Goal: Task Accomplishment & Management: Manage account settings

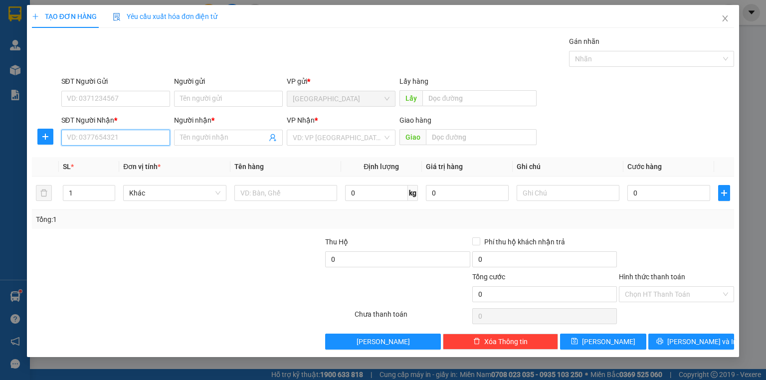
click at [110, 141] on input "SĐT Người Nhận *" at bounding box center [115, 138] width 109 height 16
click at [134, 161] on div "0986809789 - THU HƯƠNG" at bounding box center [115, 157] width 97 height 11
type input "0986809789"
type input "THU HƯƠNG"
type input "30.000"
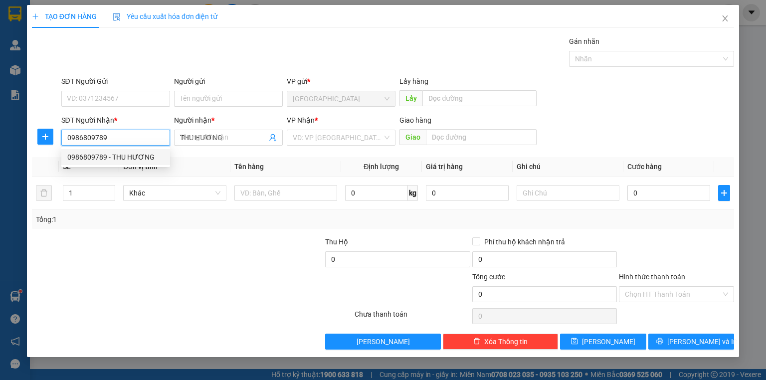
type input "30.000"
type input "0986809789"
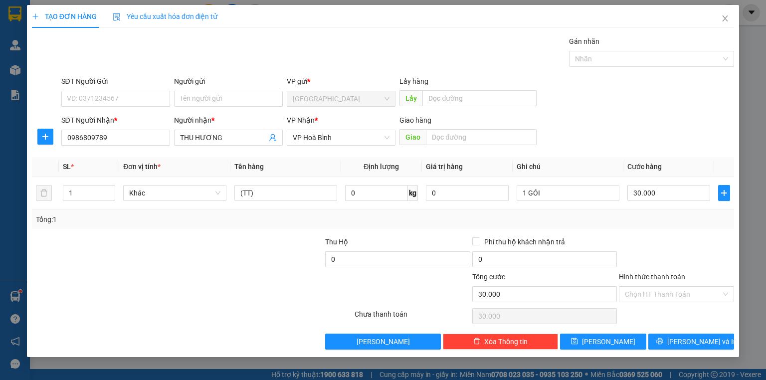
click at [698, 350] on div "TẠO ĐƠN HÀNG Yêu cầu xuất hóa đơn điện tử Transit Pickup Surcharge Ids Transit …" at bounding box center [383, 181] width 712 height 352
click at [702, 342] on span "[PERSON_NAME] và In" at bounding box center [702, 341] width 70 height 11
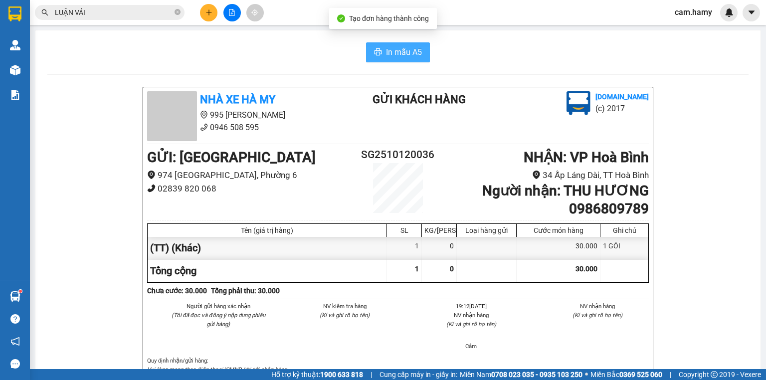
click at [366, 50] on button "In mẫu A5" at bounding box center [398, 52] width 64 height 20
click at [387, 56] on span "In mẫu A5" at bounding box center [404, 52] width 36 height 12
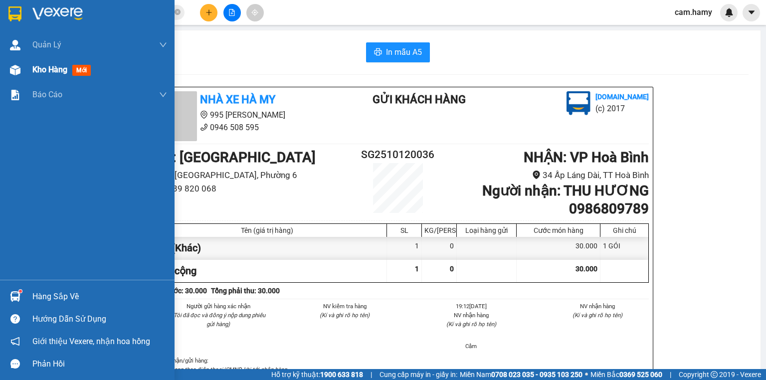
click at [33, 78] on div "Kho hàng mới" at bounding box center [99, 69] width 135 height 25
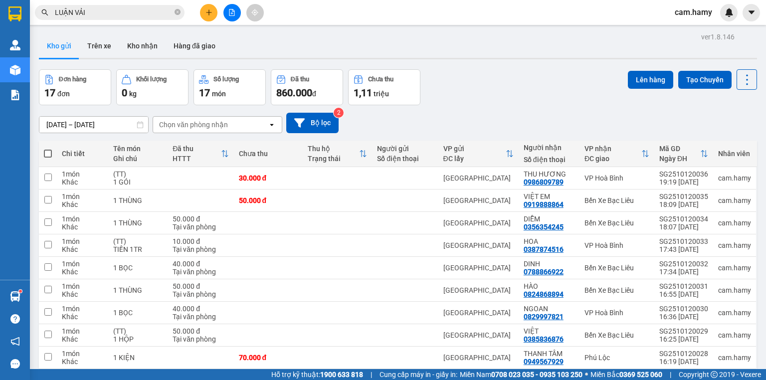
click at [48, 154] on span at bounding box center [48, 154] width 8 height 8
click at [48, 149] on input "checkbox" at bounding box center [48, 149] width 0 height 0
checkbox input "true"
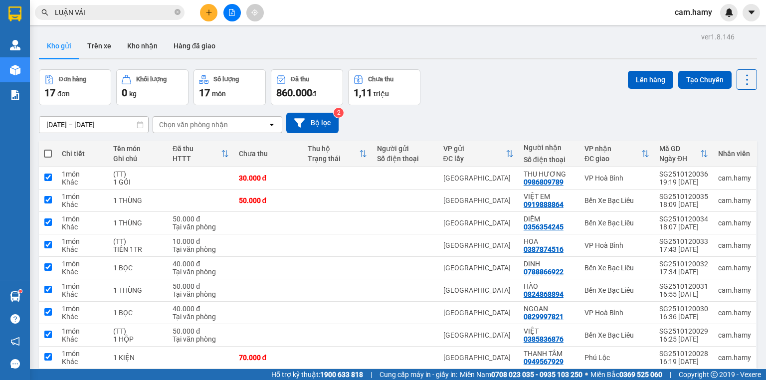
checkbox input "true"
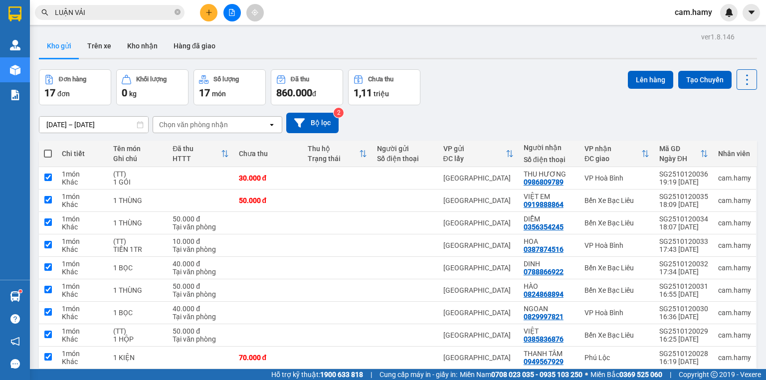
checkbox input "true"
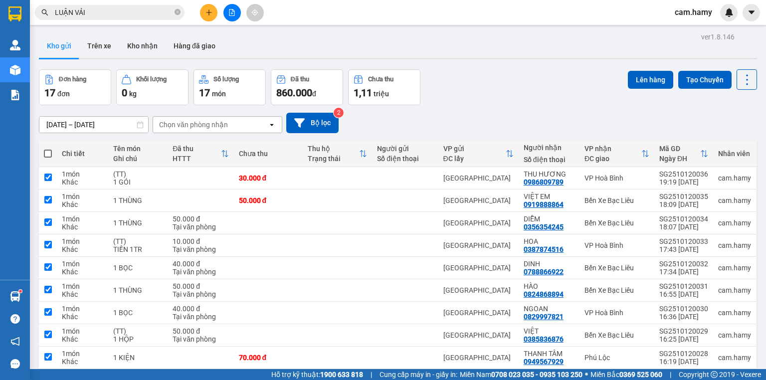
checkbox input "true"
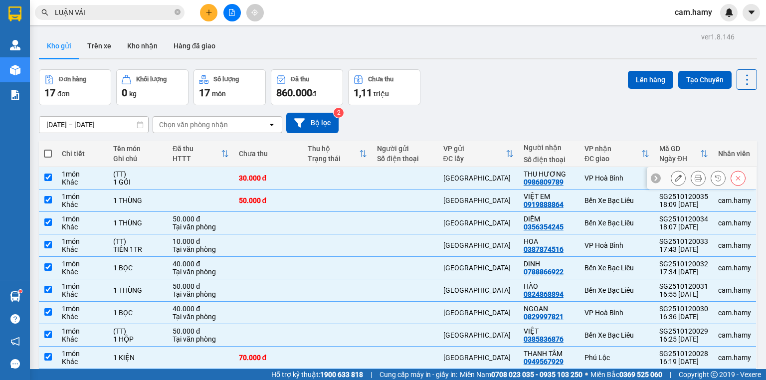
click at [111, 171] on td "(TT) 1 GÓI" at bounding box center [137, 178] width 59 height 22
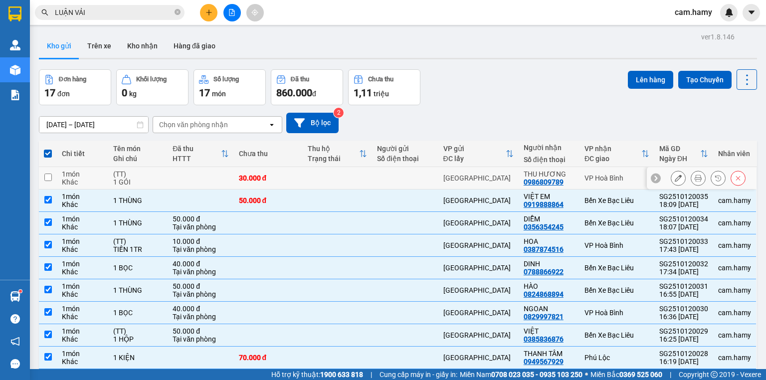
checkbox input "false"
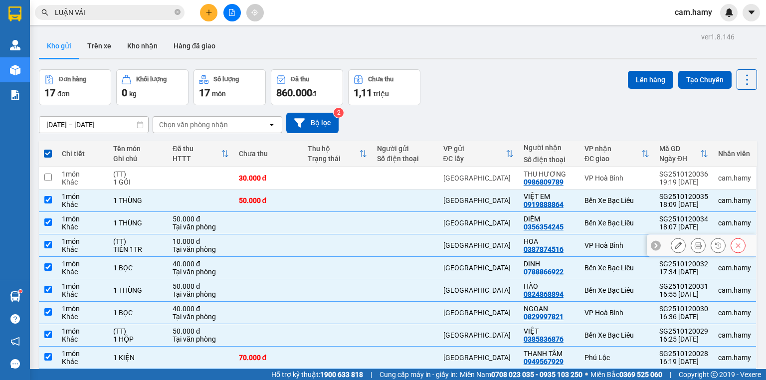
click at [138, 239] on div "(TT)" at bounding box center [137, 241] width 49 height 8
checkbox input "false"
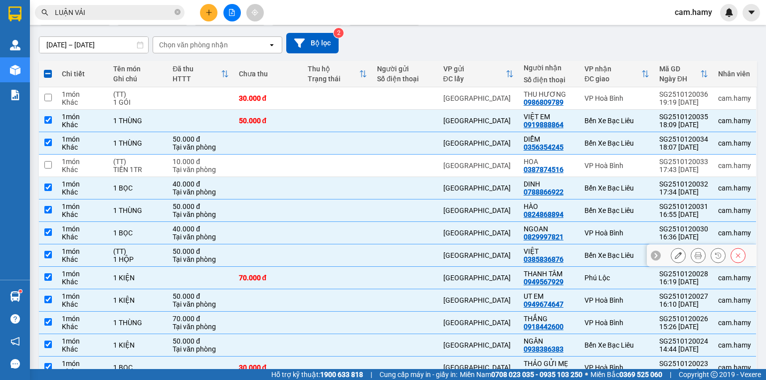
click at [141, 259] on div "1 HỘP" at bounding box center [137, 259] width 49 height 8
checkbox input "false"
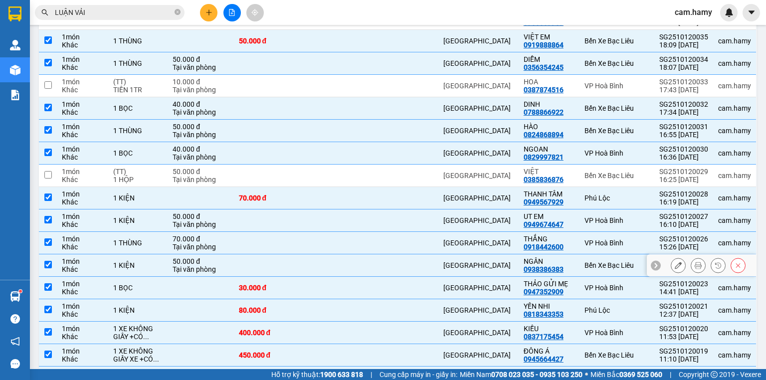
scroll to position [217, 0]
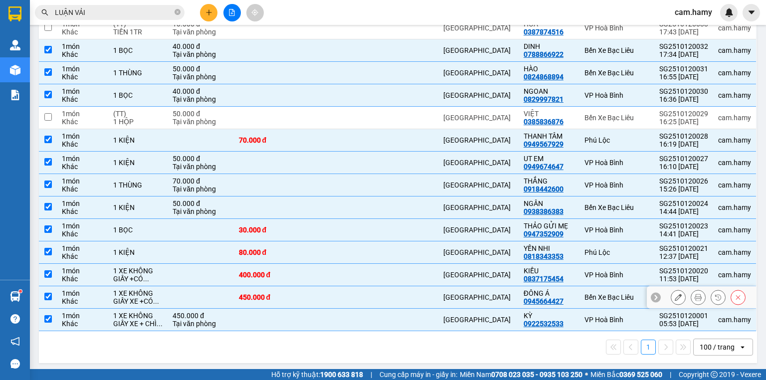
click at [154, 277] on div "1 XE KHÔNG GIẤY +CÓ ..." at bounding box center [137, 275] width 49 height 16
checkbox input "false"
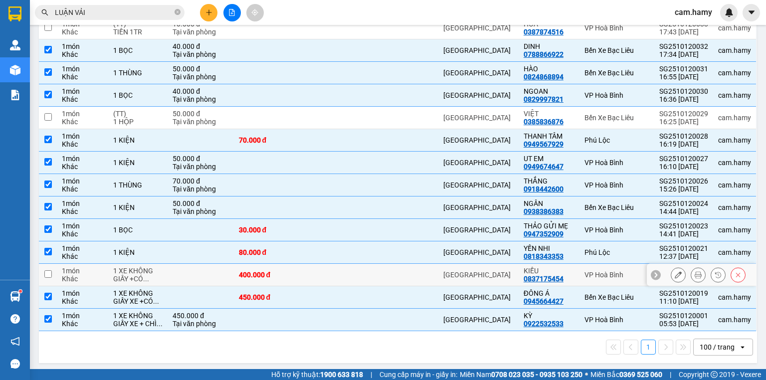
drag, startPoint x: 152, startPoint y: 291, endPoint x: 152, endPoint y: 296, distance: 5.0
click at [152, 292] on div "1 XE KHÔNG GIẤY XE +CÓ ..." at bounding box center [137, 297] width 49 height 16
checkbox input "false"
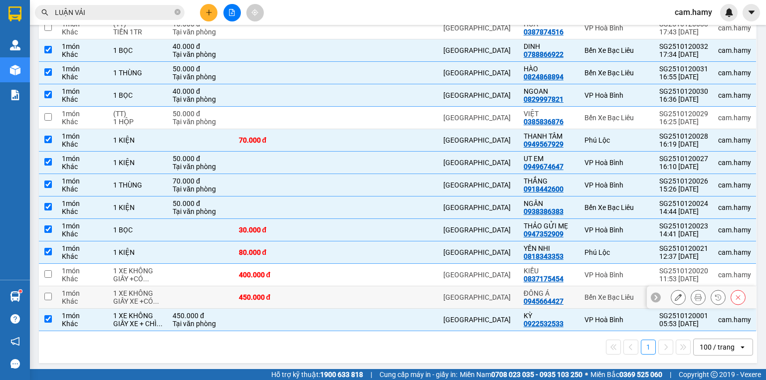
click at [153, 309] on td "1 XE KHÔNG GIẤY XE + CHÌ ..." at bounding box center [137, 320] width 59 height 22
checkbox input "false"
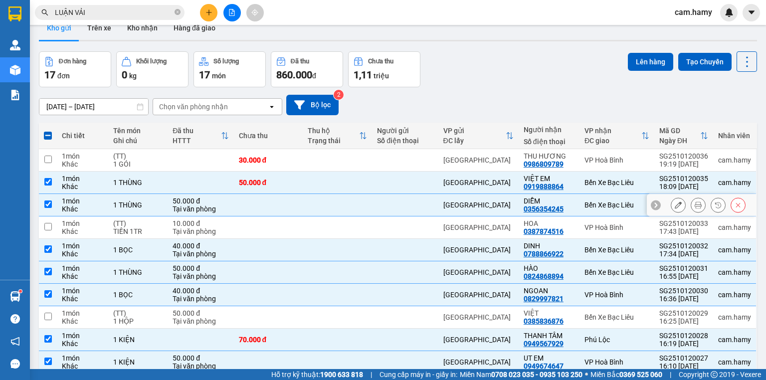
scroll to position [0, 0]
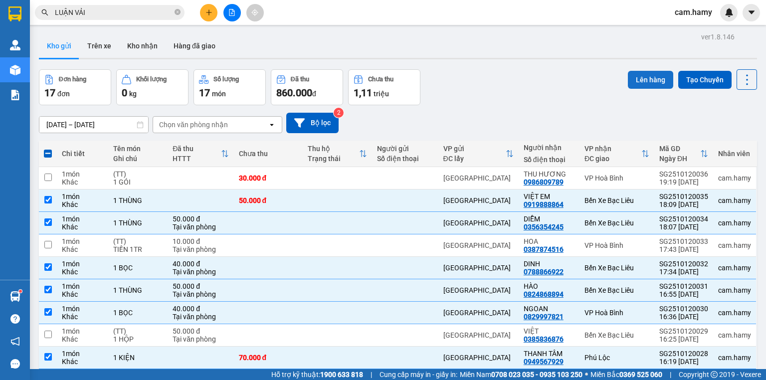
click at [644, 80] on button "Lên hàng" at bounding box center [650, 80] width 45 height 18
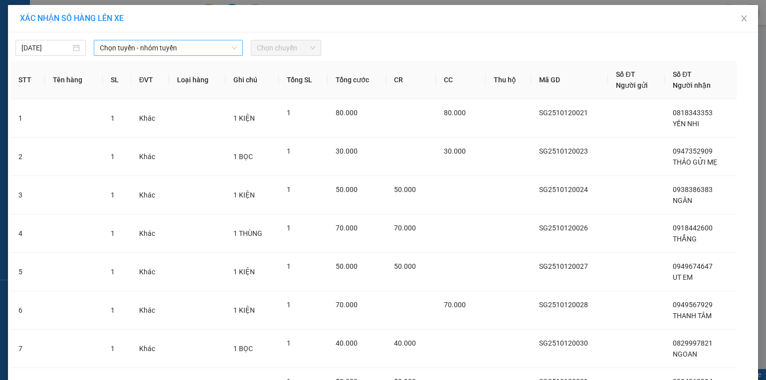
click at [216, 49] on span "Chọn tuyến - nhóm tuyến" at bounding box center [168, 47] width 137 height 15
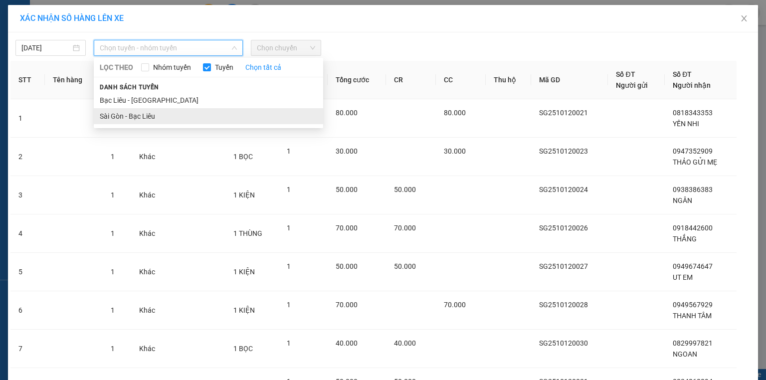
click at [144, 113] on li "Sài Gòn - Bạc Liêu" at bounding box center [208, 116] width 229 height 16
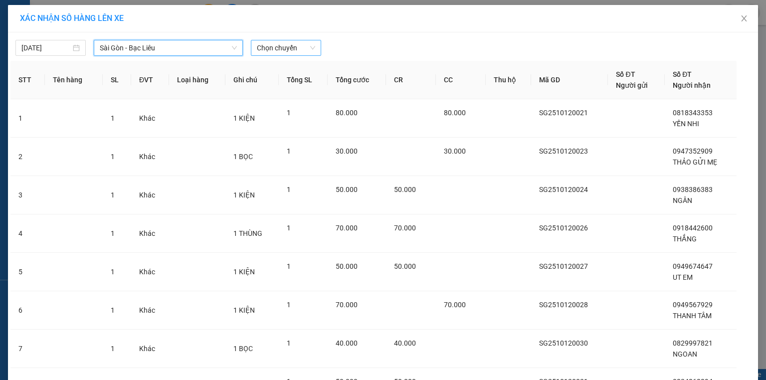
click at [268, 50] on span "Chọn chuyến" at bounding box center [286, 47] width 58 height 15
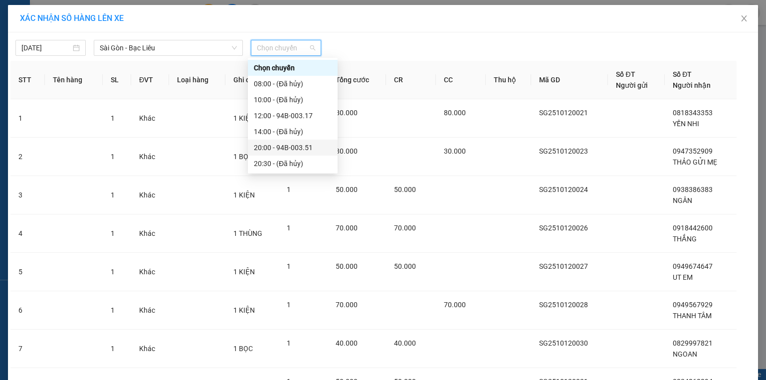
click at [305, 150] on div "20:00 - 94B-003.51" at bounding box center [293, 147] width 78 height 11
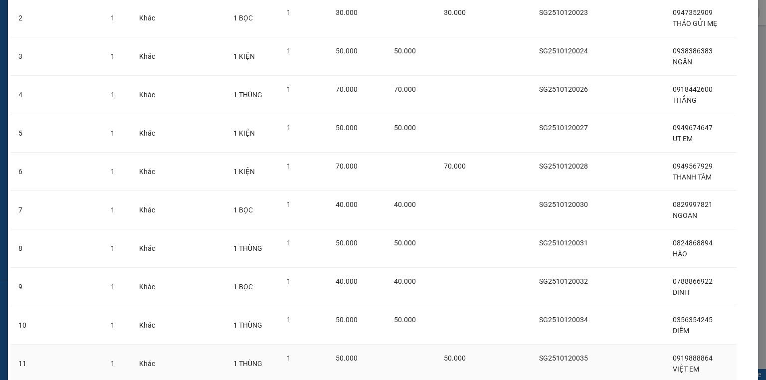
scroll to position [219, 0]
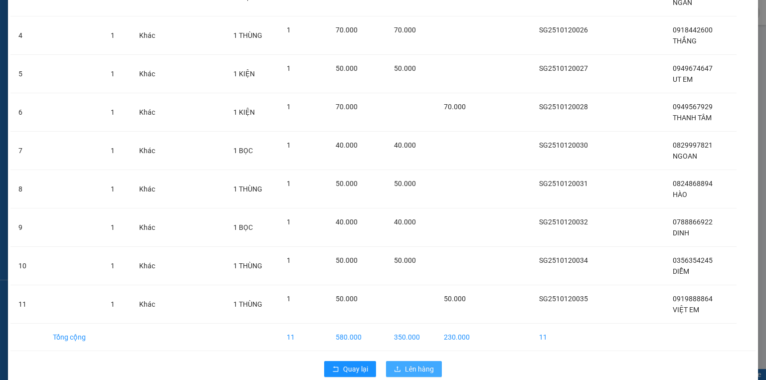
click at [413, 363] on span "Lên hàng" at bounding box center [419, 368] width 29 height 11
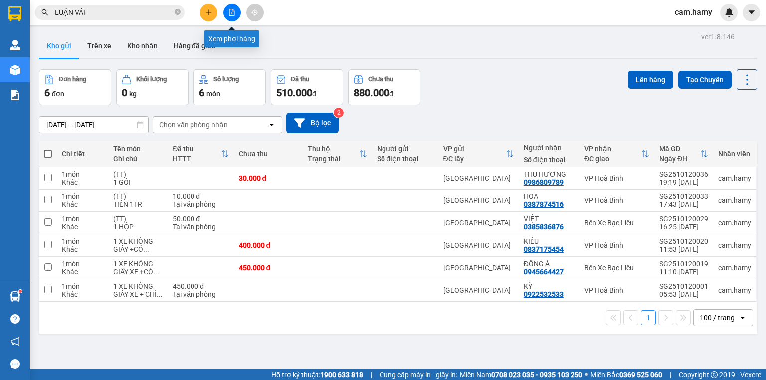
click at [231, 10] on icon "file-add" at bounding box center [231, 12] width 7 height 7
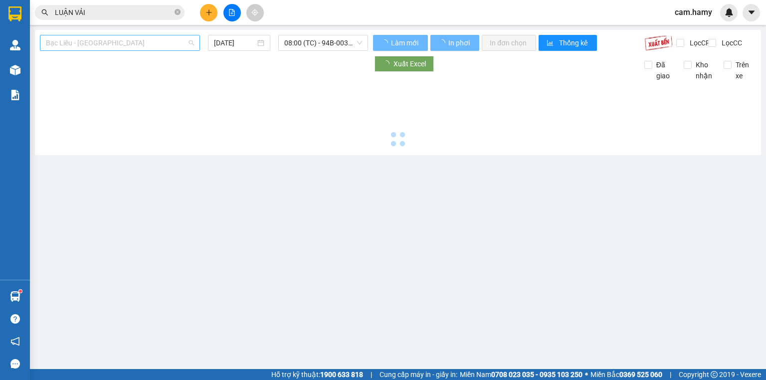
click at [136, 39] on span "Bạc Liêu - [GEOGRAPHIC_DATA]" at bounding box center [120, 42] width 148 height 15
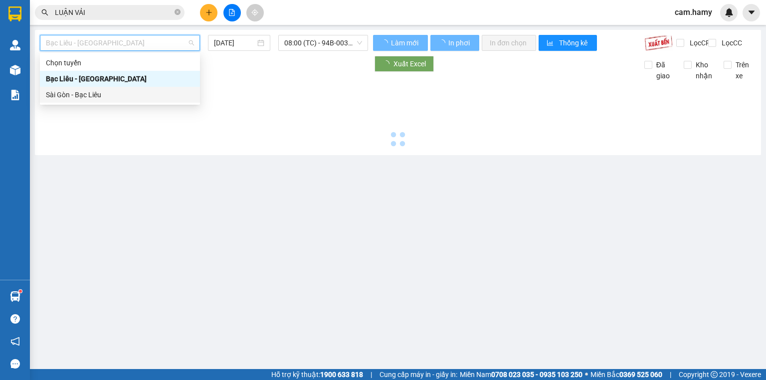
click at [77, 92] on div "Sài Gòn - Bạc Liêu" at bounding box center [120, 94] width 148 height 11
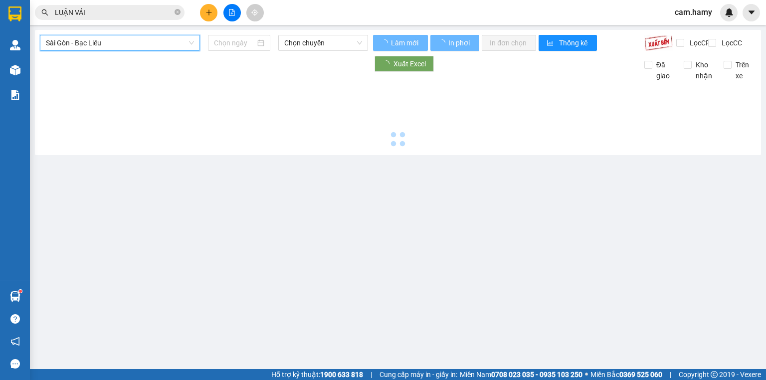
type input "[DATE]"
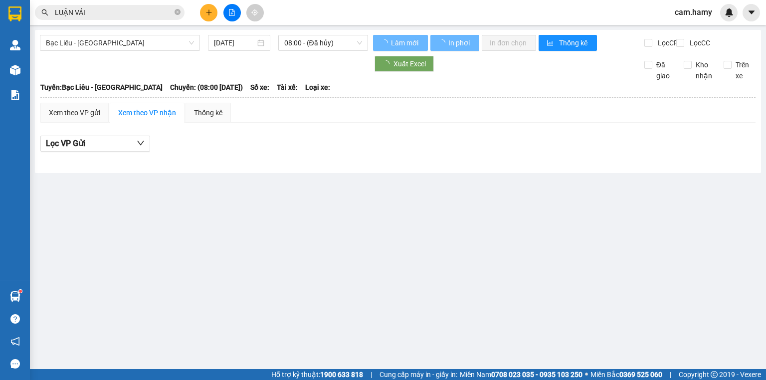
click at [314, 51] on div "Bạc Liêu - [GEOGRAPHIC_DATA] [DATE] 08:00 - (Đã hủy)" at bounding box center [204, 43] width 328 height 16
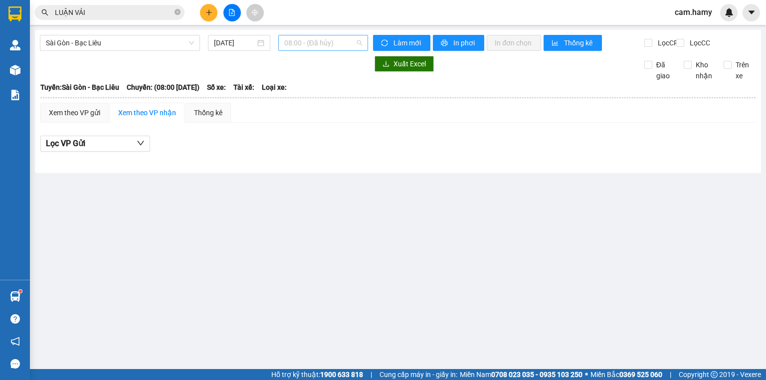
click at [323, 41] on span "08:00 - (Đã hủy)" at bounding box center [323, 42] width 78 height 15
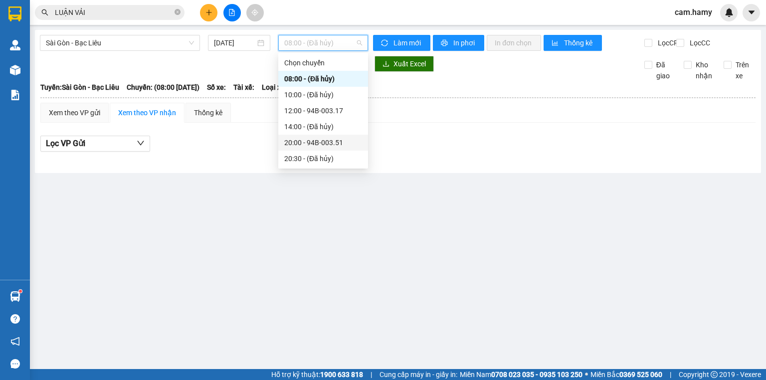
click at [344, 142] on div "20:00 - 94B-003.51" at bounding box center [323, 142] width 78 height 11
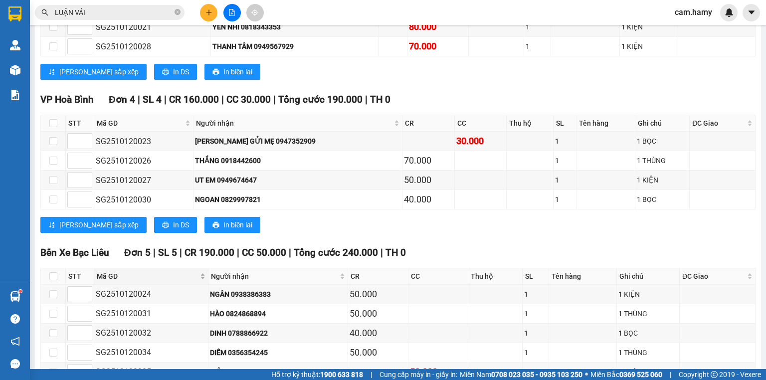
scroll to position [267, 0]
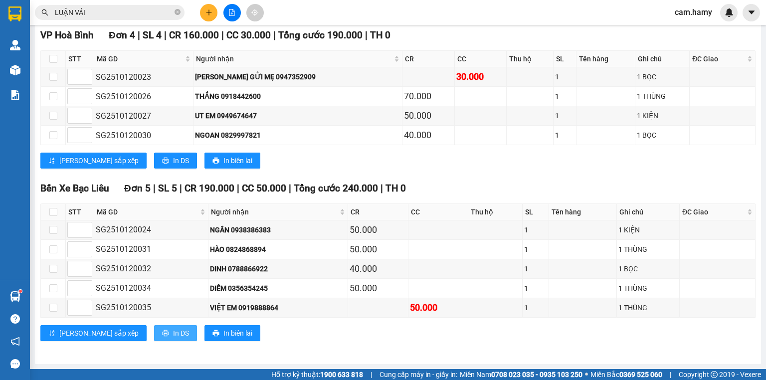
click at [173, 331] on span "In DS" at bounding box center [181, 333] width 16 height 11
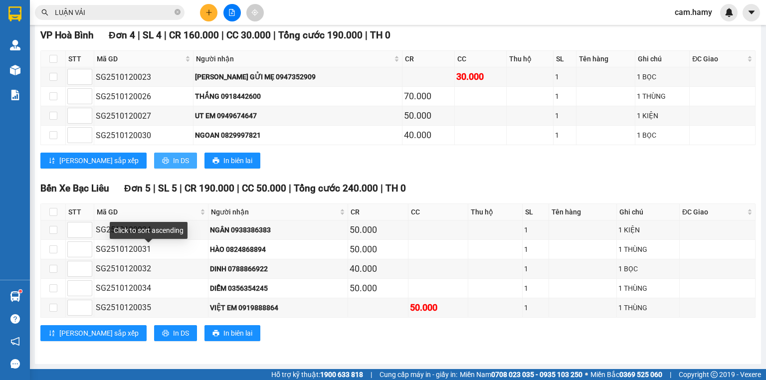
scroll to position [187, 0]
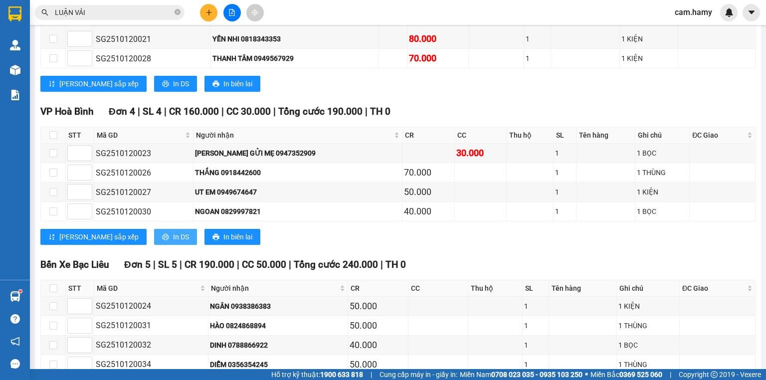
drag, startPoint x: 130, startPoint y: 237, endPoint x: 141, endPoint y: 235, distance: 11.6
click at [154, 237] on button "In DS" at bounding box center [175, 237] width 43 height 16
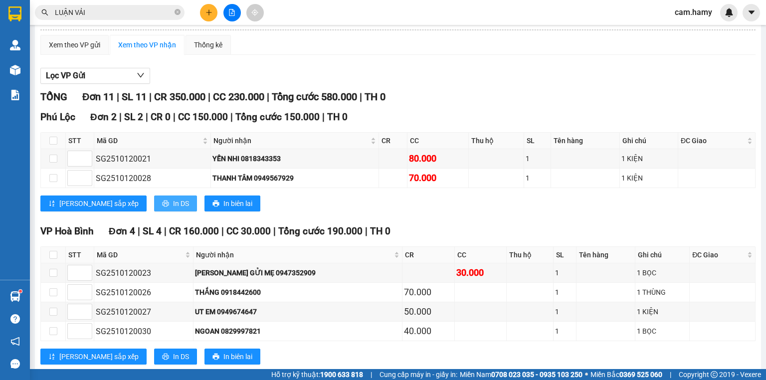
click at [154, 211] on button "In DS" at bounding box center [175, 203] width 43 height 16
click at [205, 7] on button at bounding box center [208, 12] width 17 height 17
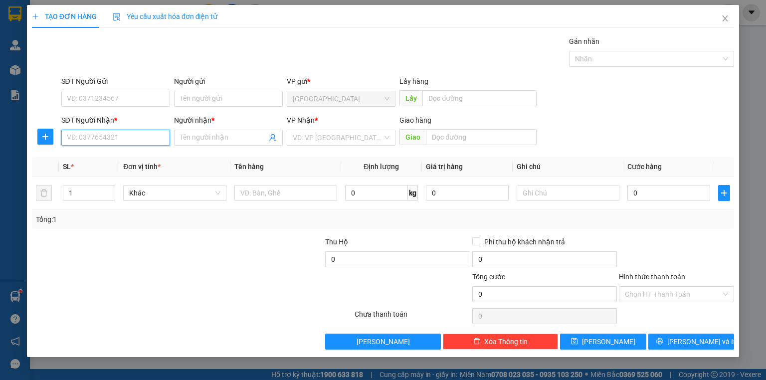
click at [109, 139] on input "SĐT Người Nhận *" at bounding box center [115, 138] width 109 height 16
click at [93, 144] on input "SĐT Người Nhận *" at bounding box center [115, 138] width 109 height 16
click at [95, 142] on input "SĐT Người Nhận *" at bounding box center [115, 138] width 109 height 16
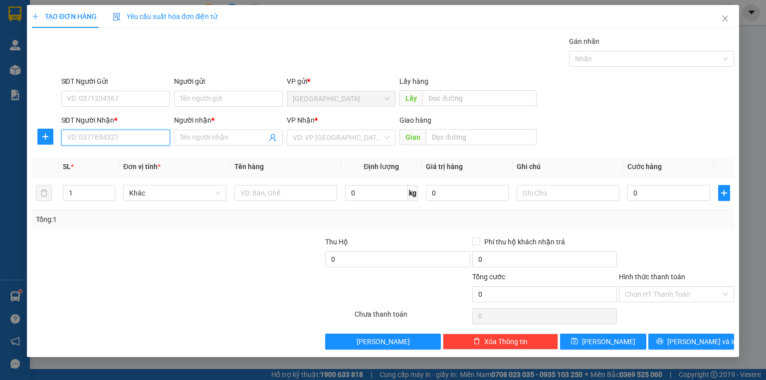
click at [107, 141] on input "SĐT Người Nhận *" at bounding box center [115, 138] width 109 height 16
type input "0784357540"
click at [148, 153] on div "0784357540 - [PERSON_NAME]" at bounding box center [116, 157] width 98 height 11
type input "[PERSON_NAME]"
type input "30.000"
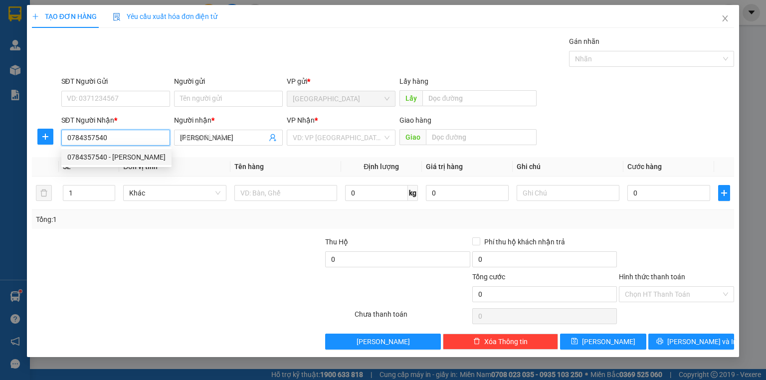
type input "30.000"
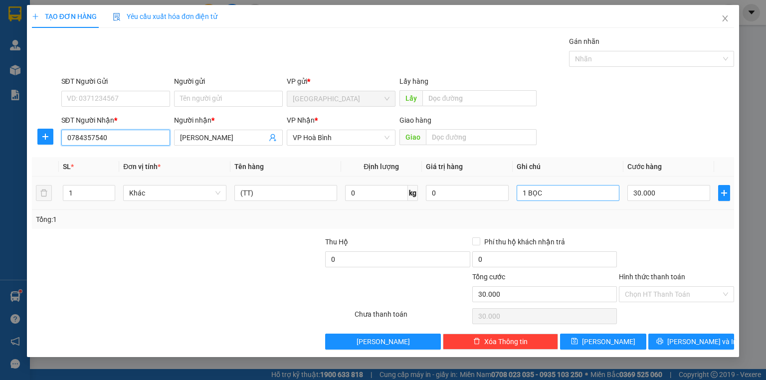
type input "0784357540"
click at [561, 194] on input "1 BỌC" at bounding box center [567, 193] width 103 height 16
type input "1 BỌC THUỐC"
click at [648, 185] on input "30.000" at bounding box center [668, 193] width 83 height 16
type input "0"
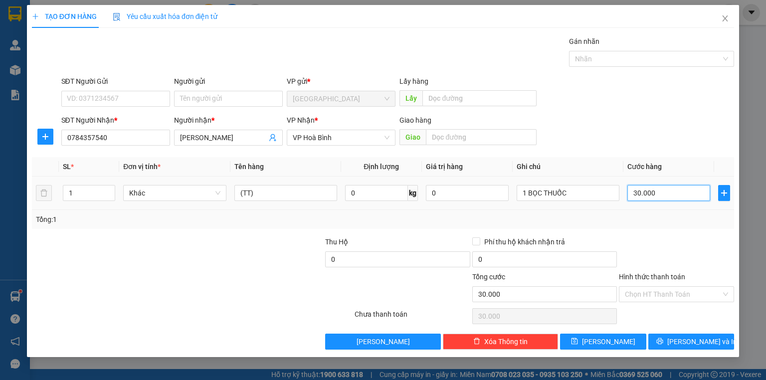
type input "0"
drag, startPoint x: 649, startPoint y: 293, endPoint x: 651, endPoint y: 303, distance: 9.8
click at [649, 294] on input "Hình thức thanh toán" at bounding box center [673, 294] width 96 height 15
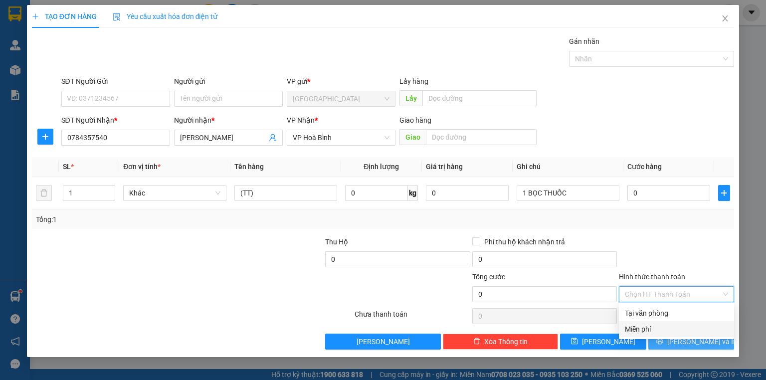
click at [650, 327] on div "Miễn phí" at bounding box center [676, 329] width 103 height 11
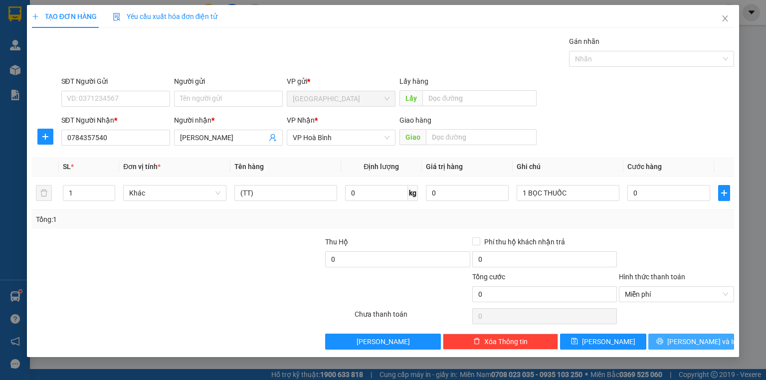
click at [704, 348] on button "[PERSON_NAME] và In" at bounding box center [691, 342] width 86 height 16
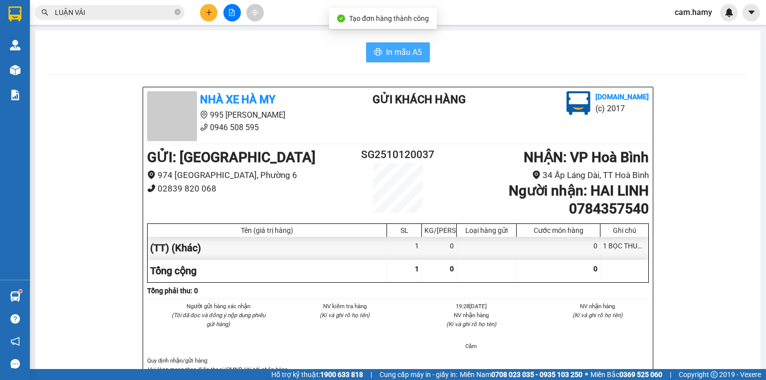
click at [408, 58] on span "In mẫu A5" at bounding box center [404, 52] width 36 height 12
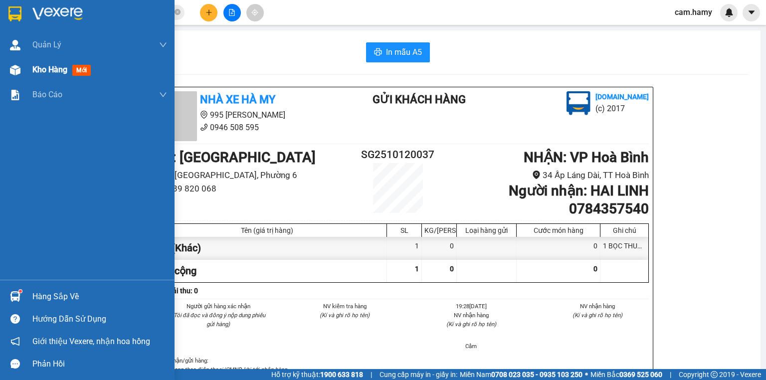
click at [46, 70] on span "Kho hàng" at bounding box center [49, 69] width 35 height 9
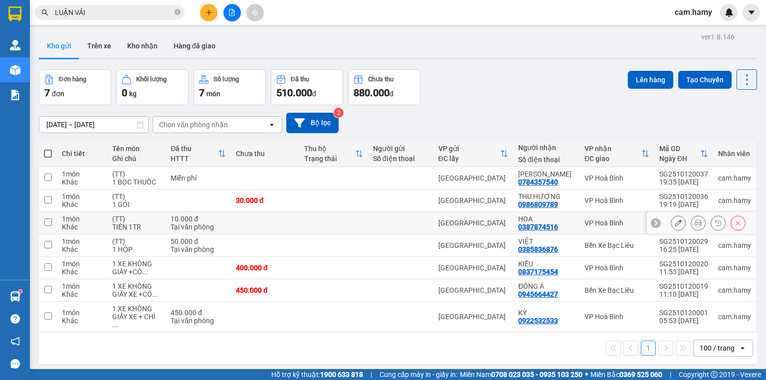
click at [146, 231] on td "(TT) TIỀN 1TR" at bounding box center [136, 223] width 58 height 22
checkbox input "true"
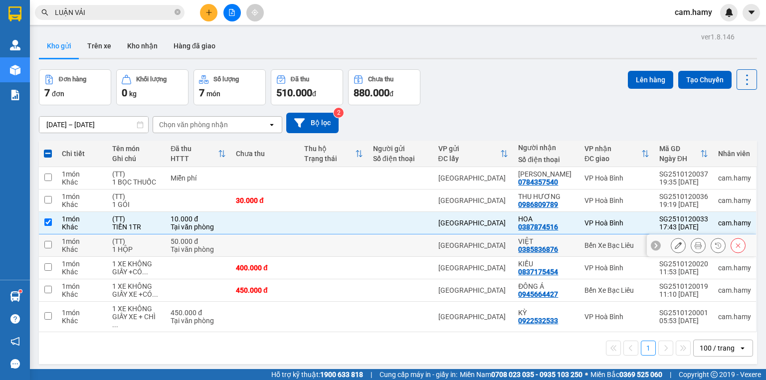
click at [132, 245] on div "1 HỘP" at bounding box center [136, 249] width 48 height 8
checkbox input "true"
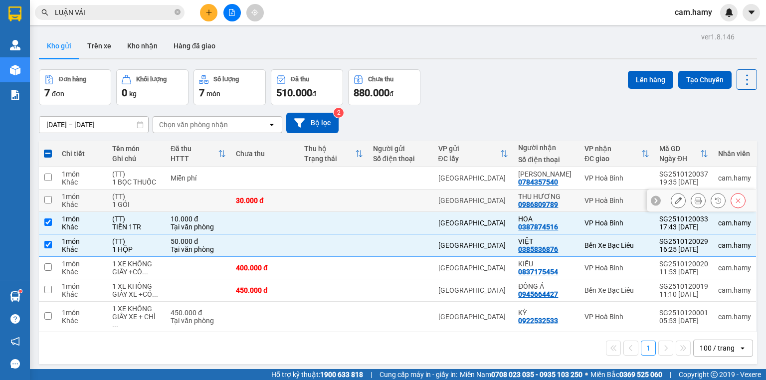
click at [150, 205] on div "1 GÓI" at bounding box center [136, 204] width 48 height 8
checkbox input "true"
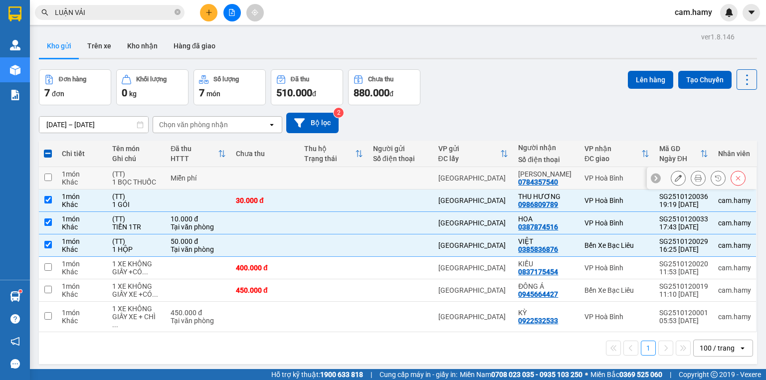
click at [179, 182] on td "Miễn phí" at bounding box center [198, 178] width 65 height 22
checkbox input "true"
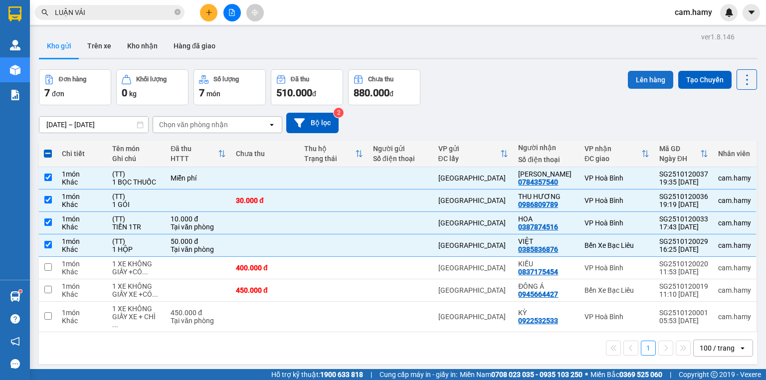
click at [663, 76] on button "Lên hàng" at bounding box center [650, 80] width 45 height 18
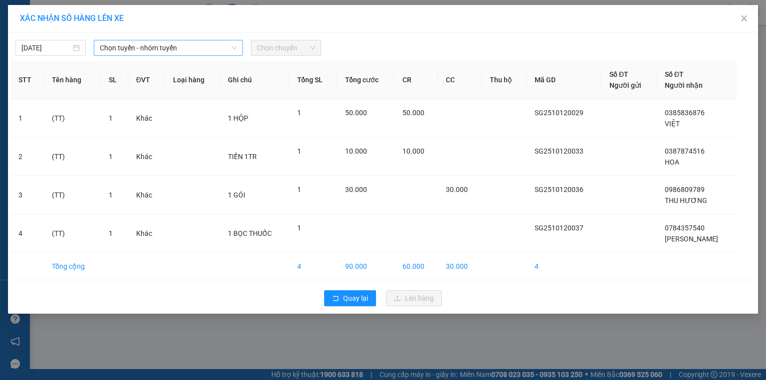
click at [189, 51] on span "Chọn tuyến - nhóm tuyến" at bounding box center [168, 47] width 137 height 15
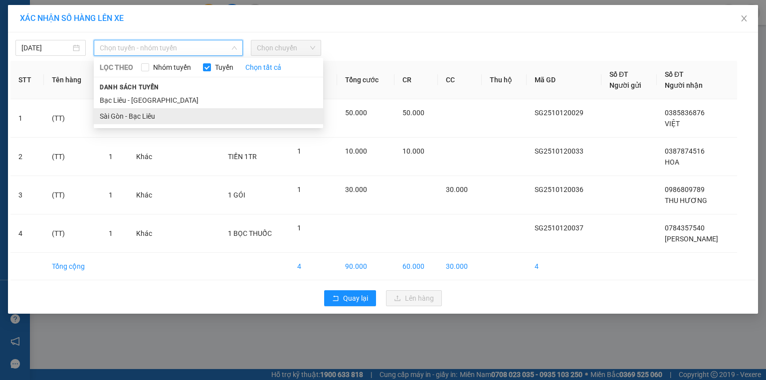
click at [151, 112] on li "Sài Gòn - Bạc Liêu" at bounding box center [208, 116] width 229 height 16
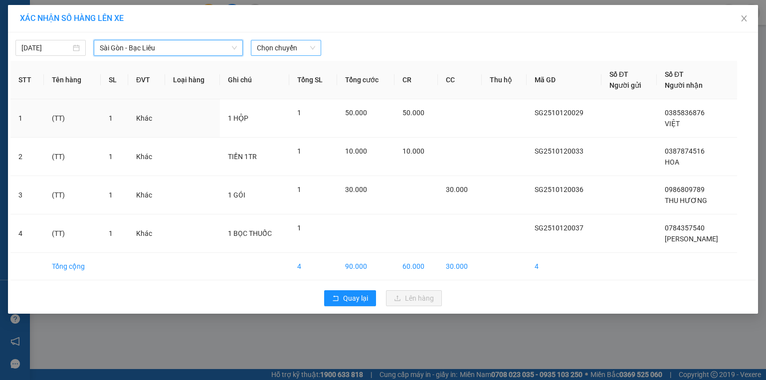
click at [291, 52] on span "Chọn chuyến" at bounding box center [286, 47] width 58 height 15
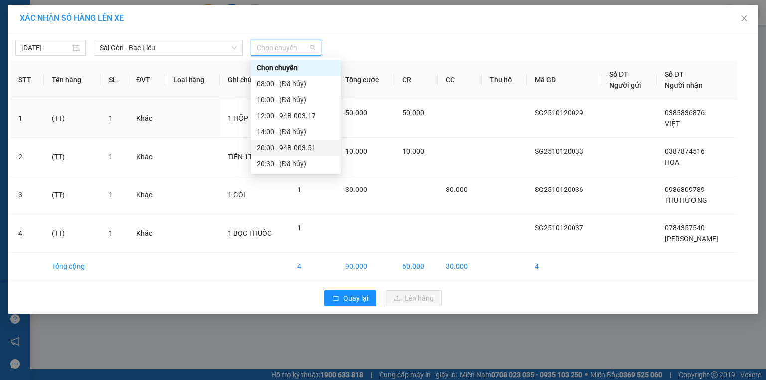
click at [308, 150] on div "20:00 - 94B-003.51" at bounding box center [296, 147] width 78 height 11
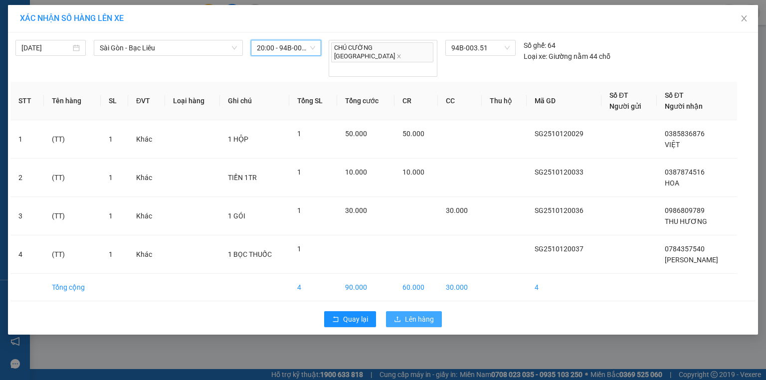
click at [418, 314] on span "Lên hàng" at bounding box center [419, 319] width 29 height 11
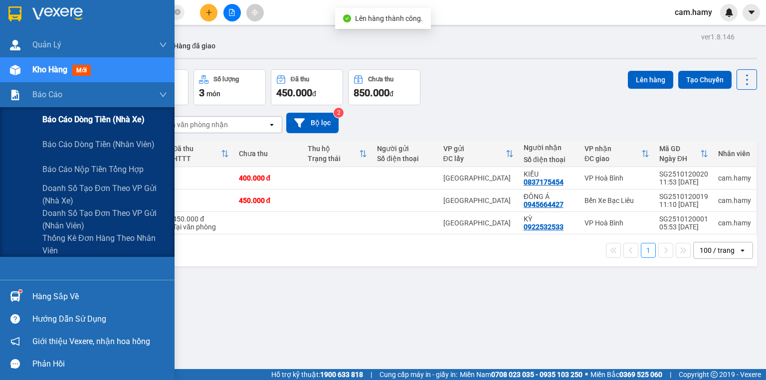
click at [93, 119] on span "Báo cáo dòng tiền (nhà xe)" at bounding box center [93, 119] width 102 height 12
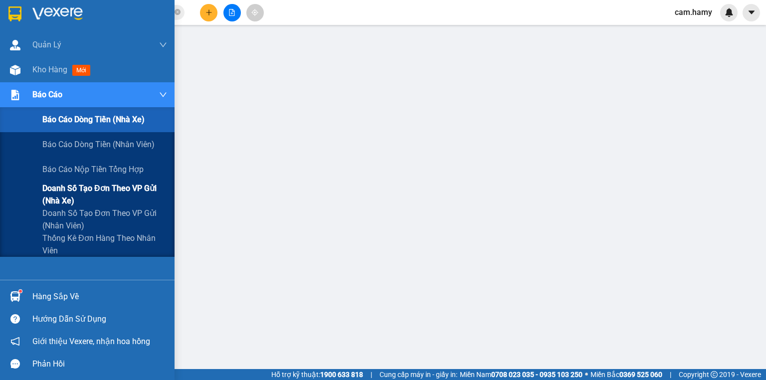
click at [63, 198] on span "Doanh số tạo đơn theo VP gửi (nhà xe)" at bounding box center [104, 194] width 125 height 25
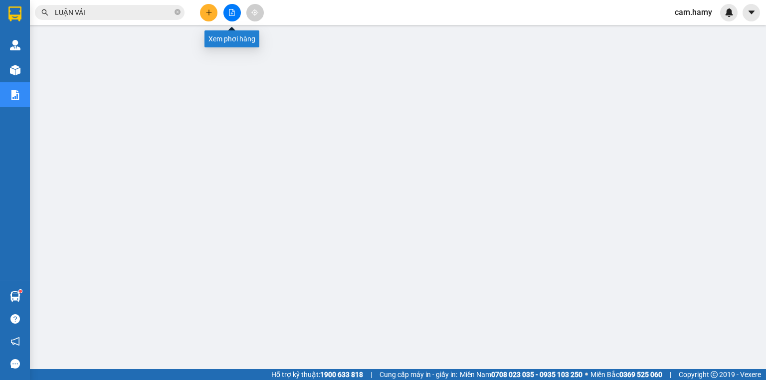
drag, startPoint x: 231, startPoint y: 17, endPoint x: 253, endPoint y: 26, distance: 23.1
click at [231, 17] on button at bounding box center [231, 12] width 17 height 17
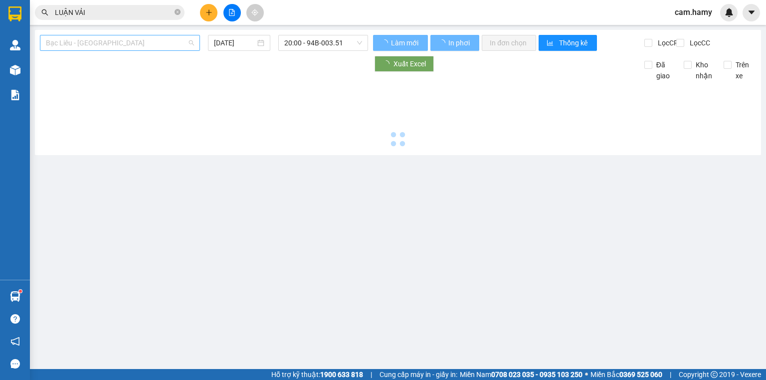
click at [83, 50] on span "Bạc Liêu - [GEOGRAPHIC_DATA]" at bounding box center [120, 42] width 148 height 15
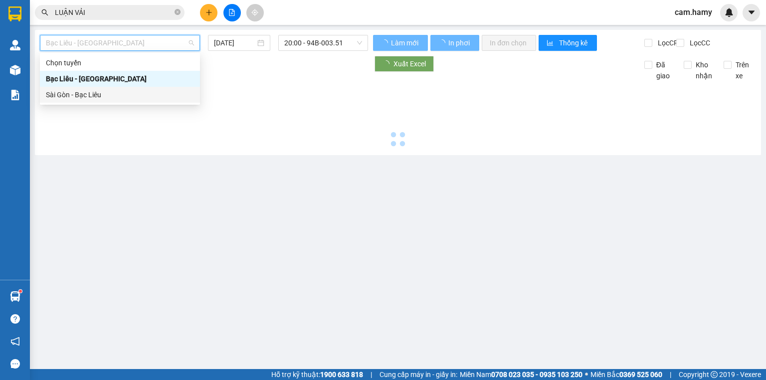
click at [83, 96] on div "Sài Gòn - Bạc Liêu" at bounding box center [120, 94] width 148 height 11
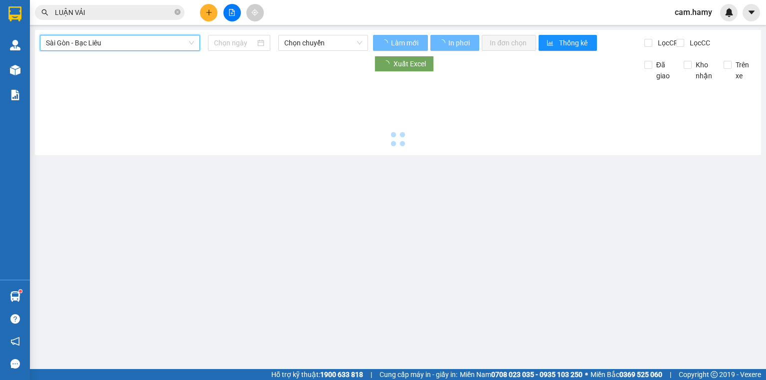
type input "[DATE]"
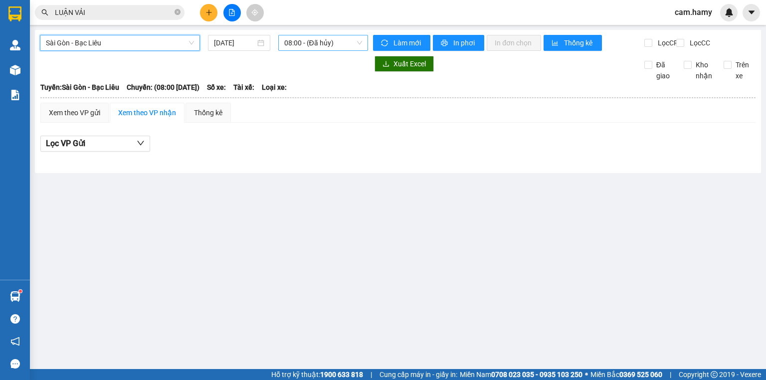
click at [324, 46] on span "08:00 - (Đã hủy)" at bounding box center [323, 42] width 78 height 15
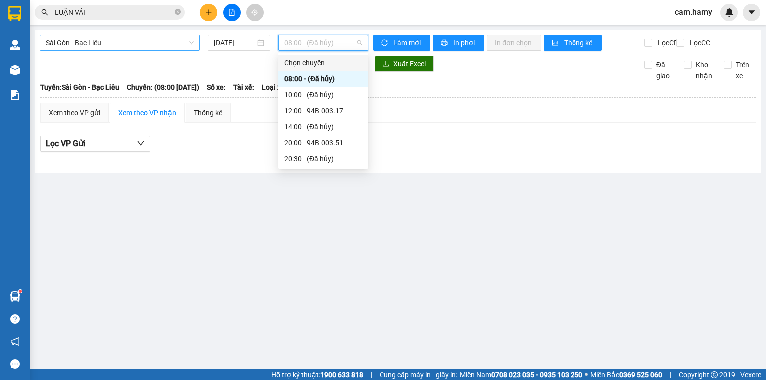
click at [116, 47] on span "Sài Gòn - Bạc Liêu" at bounding box center [120, 42] width 148 height 15
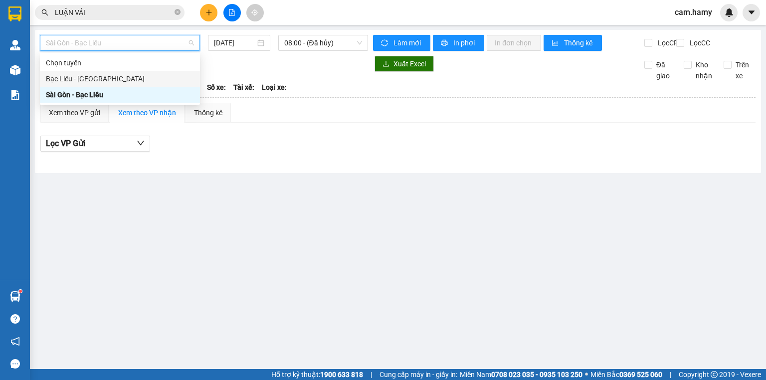
click at [81, 78] on div "Bạc Liêu - [GEOGRAPHIC_DATA]" at bounding box center [120, 78] width 148 height 11
type input "[DATE]"
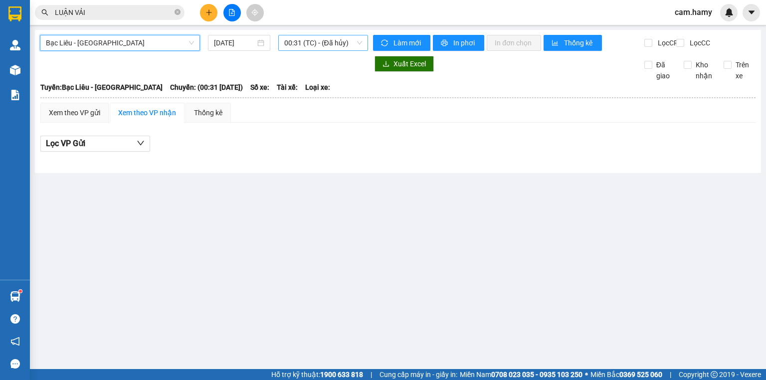
click at [304, 42] on span "00:31 (TC) - (Đã hủy)" at bounding box center [323, 42] width 78 height 15
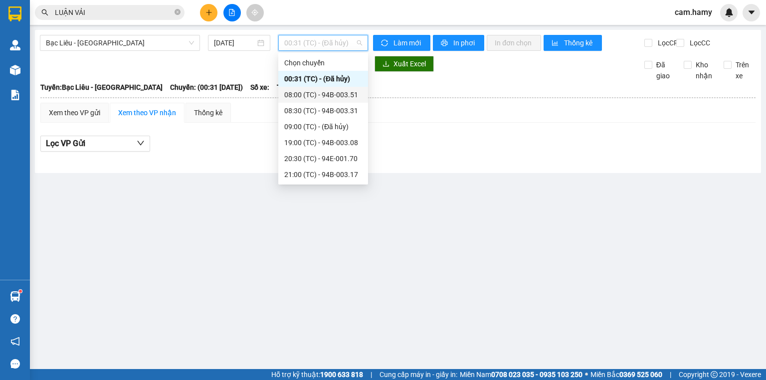
click at [314, 97] on div "08:00 (TC) - 94B-003.51" at bounding box center [323, 94] width 78 height 11
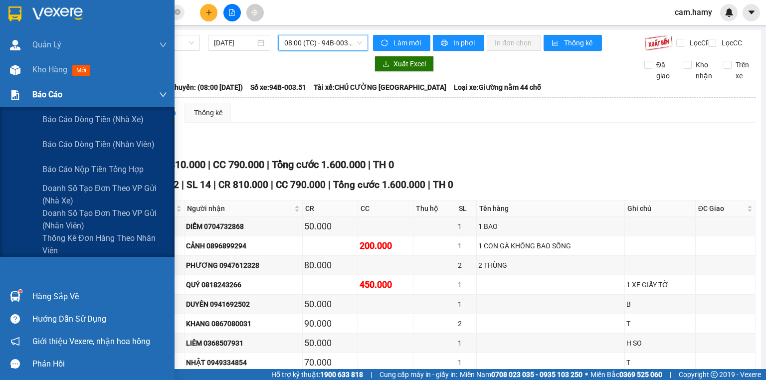
click at [38, 82] on div "Báo cáo" at bounding box center [99, 94] width 135 height 25
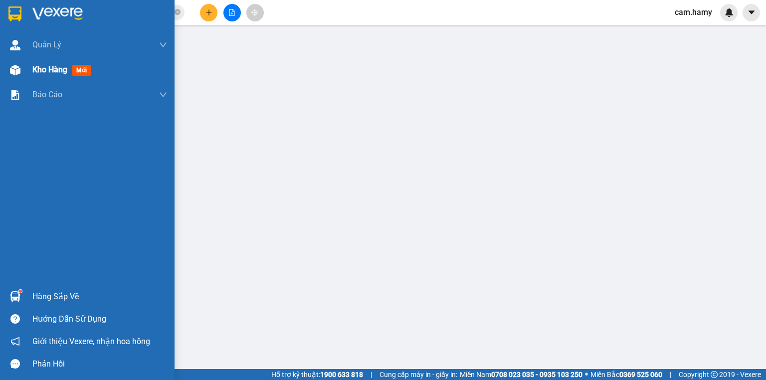
click at [39, 74] on span "Kho hàng" at bounding box center [49, 69] width 35 height 9
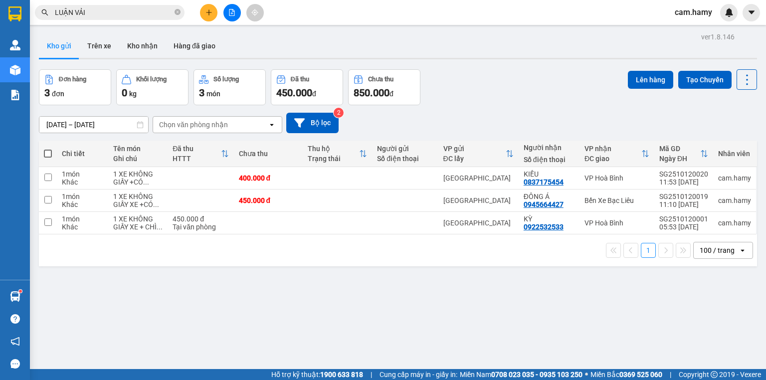
click at [379, 315] on div "ver 1.8.146 Kho gửi Trên xe Kho nhận Hàng đã giao Đơn hàng 3 đơn Khối lượng 0 k…" at bounding box center [398, 220] width 726 height 380
click at [234, 13] on icon "file-add" at bounding box center [231, 12] width 5 height 7
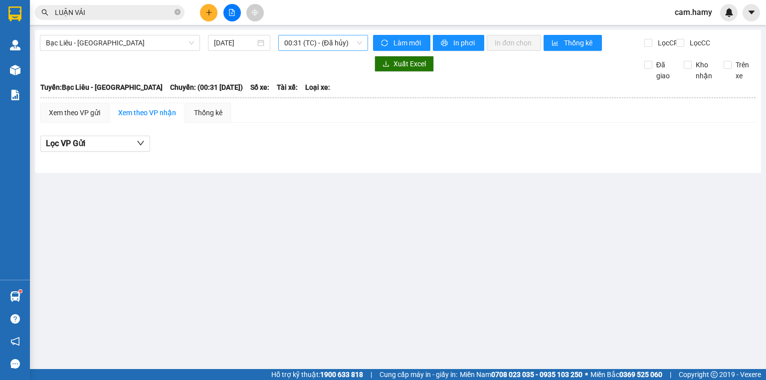
click at [349, 43] on span "00:31 (TC) - (Đã hủy)" at bounding box center [323, 42] width 78 height 15
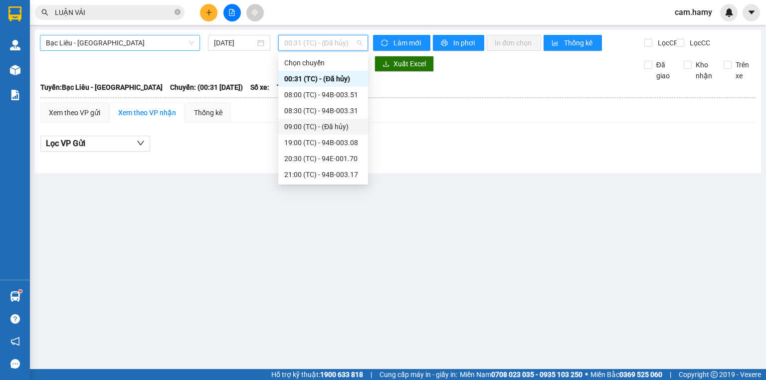
drag, startPoint x: 142, startPoint y: 43, endPoint x: 136, endPoint y: 49, distance: 8.1
click at [142, 43] on span "Bạc Liêu - [GEOGRAPHIC_DATA]" at bounding box center [120, 42] width 148 height 15
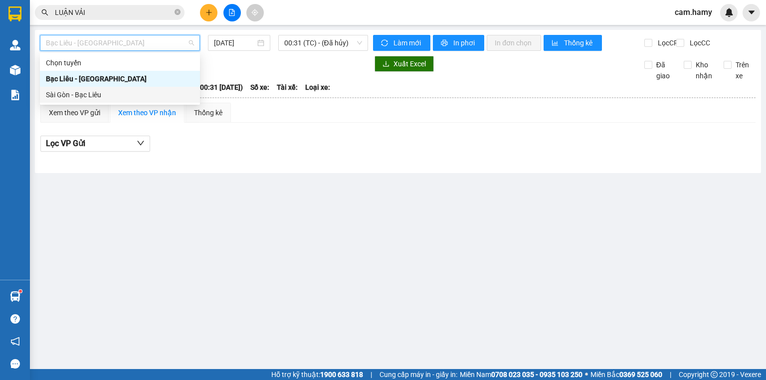
click at [99, 98] on div "Sài Gòn - Bạc Liêu" at bounding box center [120, 94] width 148 height 11
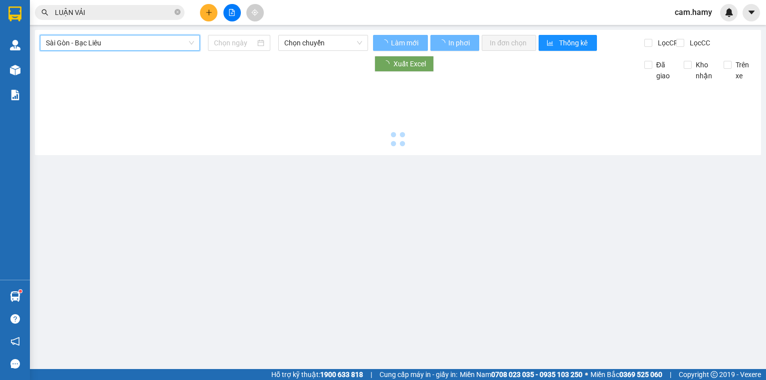
type input "[DATE]"
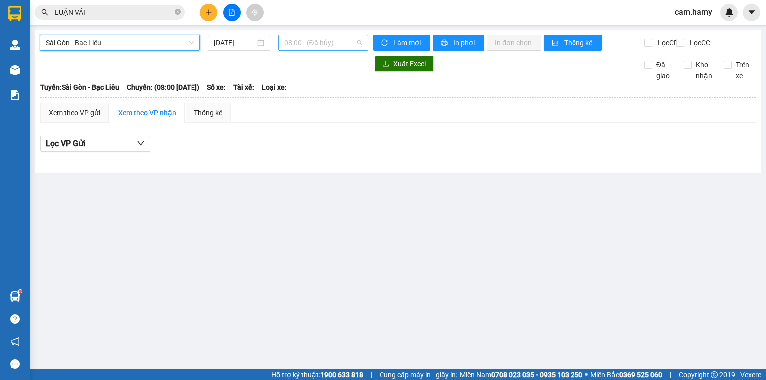
click at [293, 48] on span "08:00 - (Đã hủy)" at bounding box center [323, 42] width 78 height 15
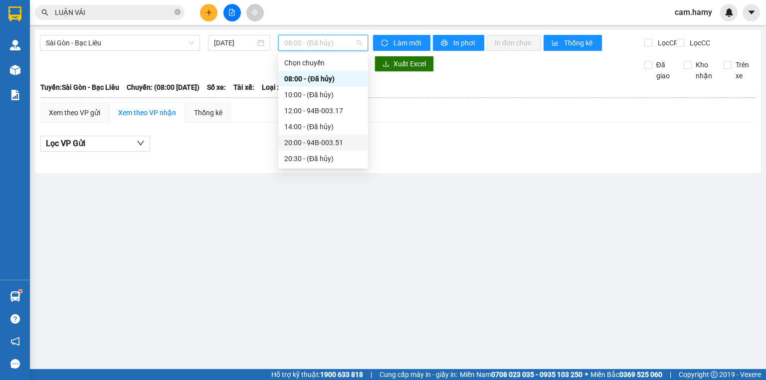
click at [335, 146] on div "20:00 - 94B-003.51" at bounding box center [323, 142] width 78 height 11
